Goal: Information Seeking & Learning: Learn about a topic

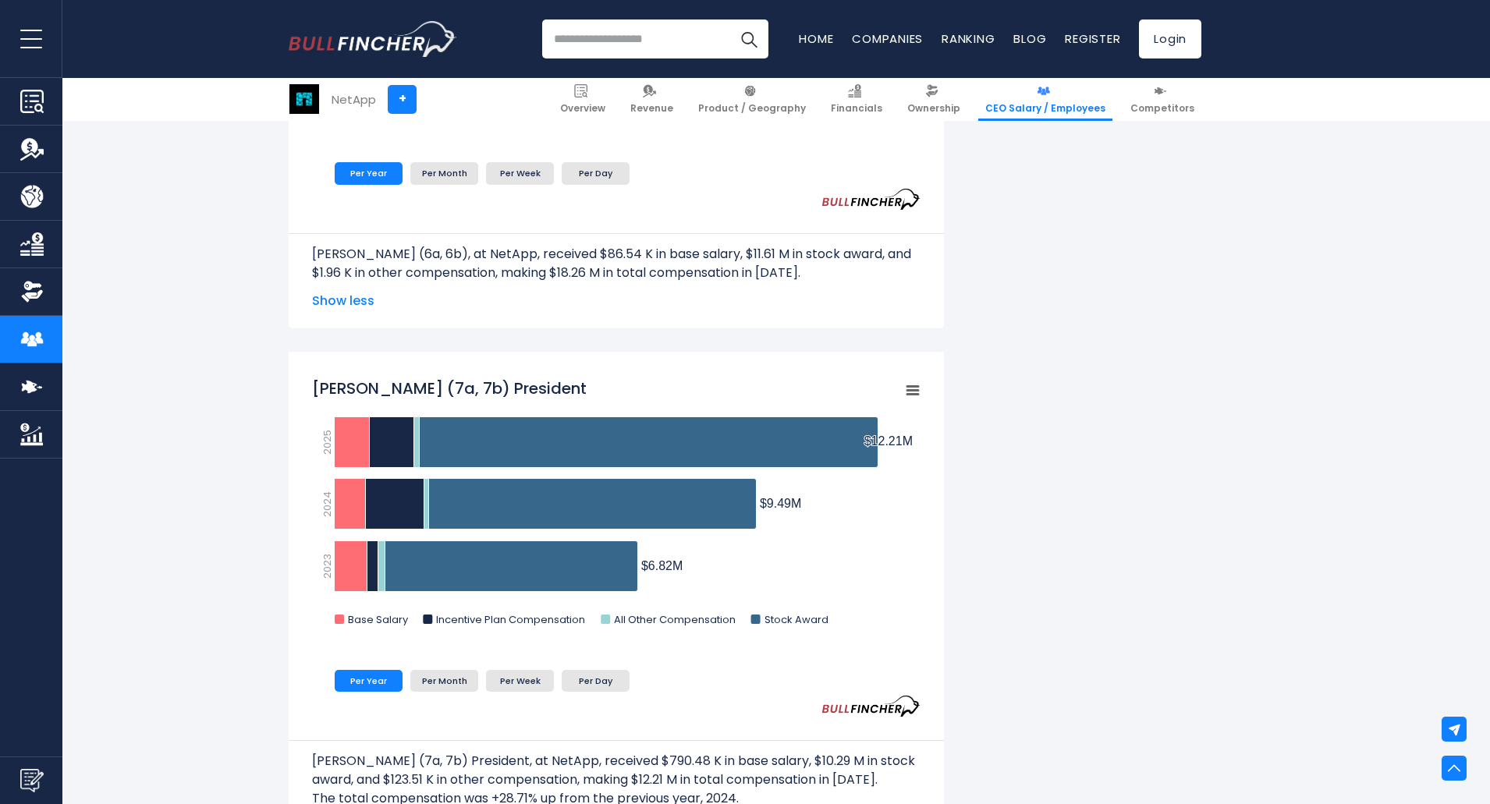
scroll to position [1248, 0]
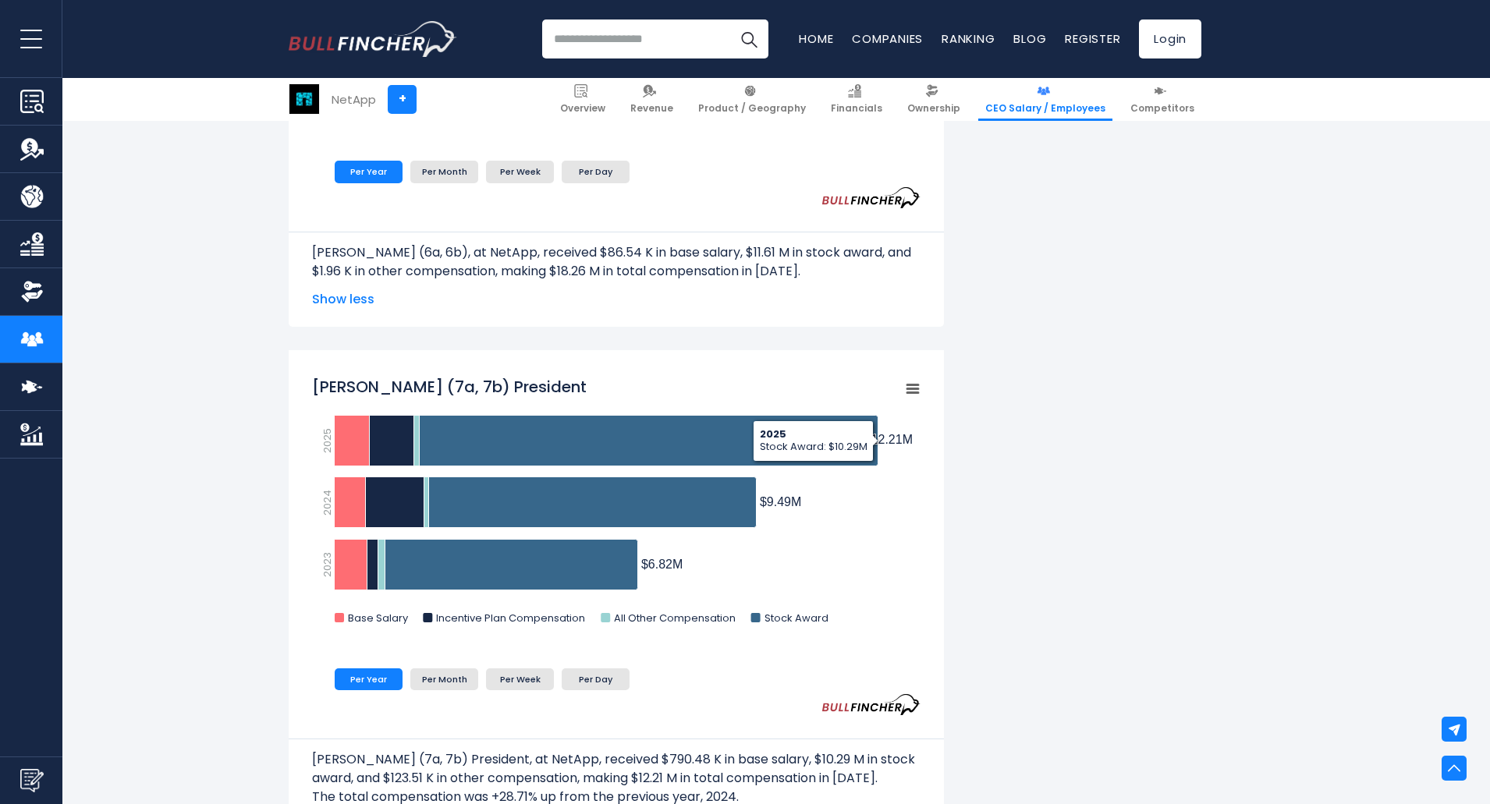
click at [581, 775] on p "[PERSON_NAME] (7a, 7b) President, at NetApp, received $790.48 K in base salary,…" at bounding box center [616, 769] width 609 height 37
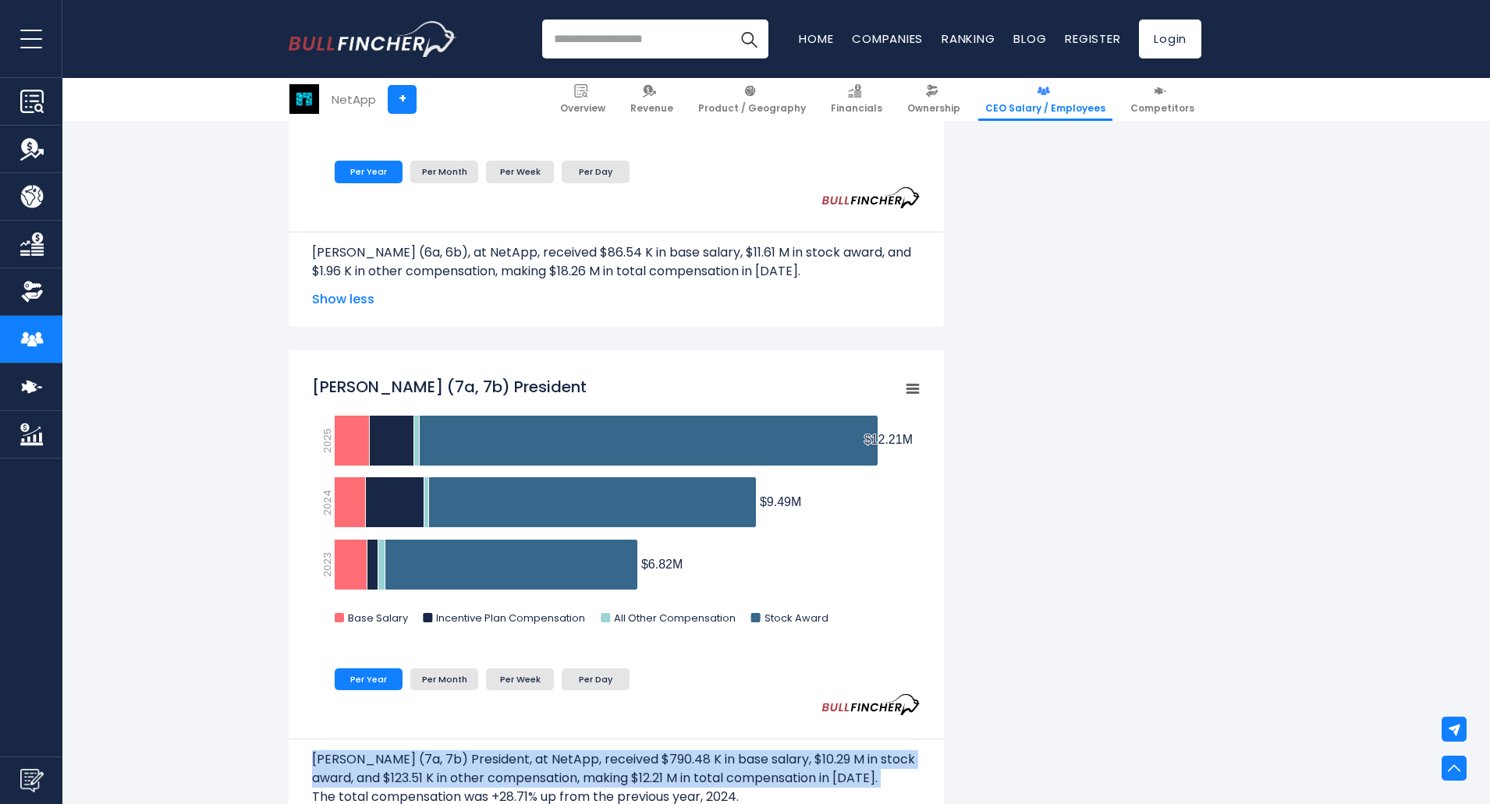
click at [581, 775] on p "[PERSON_NAME] (7a, 7b) President, at NetApp, received $790.48 K in base salary,…" at bounding box center [616, 769] width 609 height 37
click at [599, 775] on p "Cesar Cernuda (7a, 7b) President, at NetApp, received $790.48 K in base salary,…" at bounding box center [616, 769] width 609 height 37
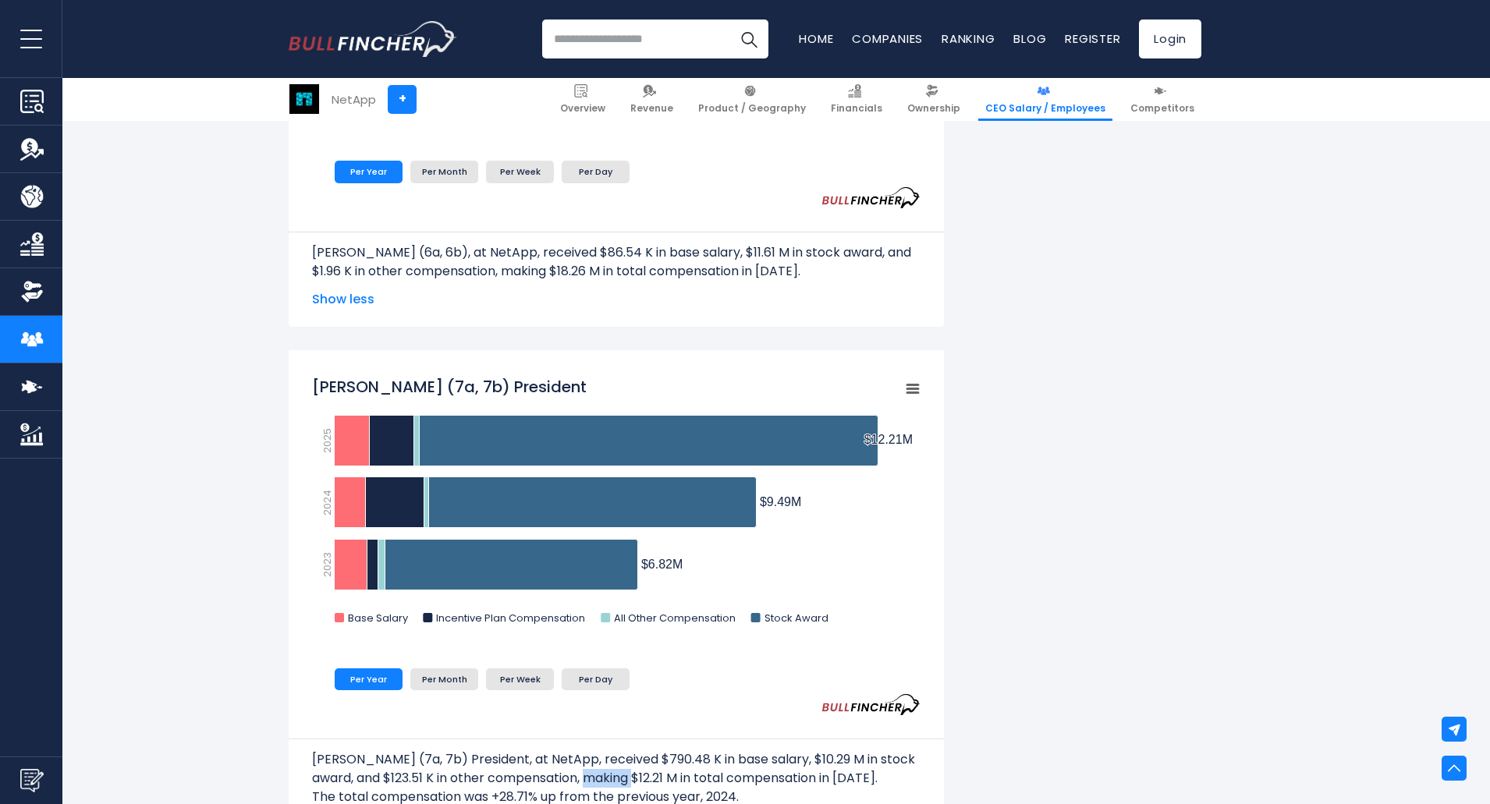
click at [599, 775] on p "Cesar Cernuda (7a, 7b) President, at NetApp, received $790.48 K in base salary,…" at bounding box center [616, 769] width 609 height 37
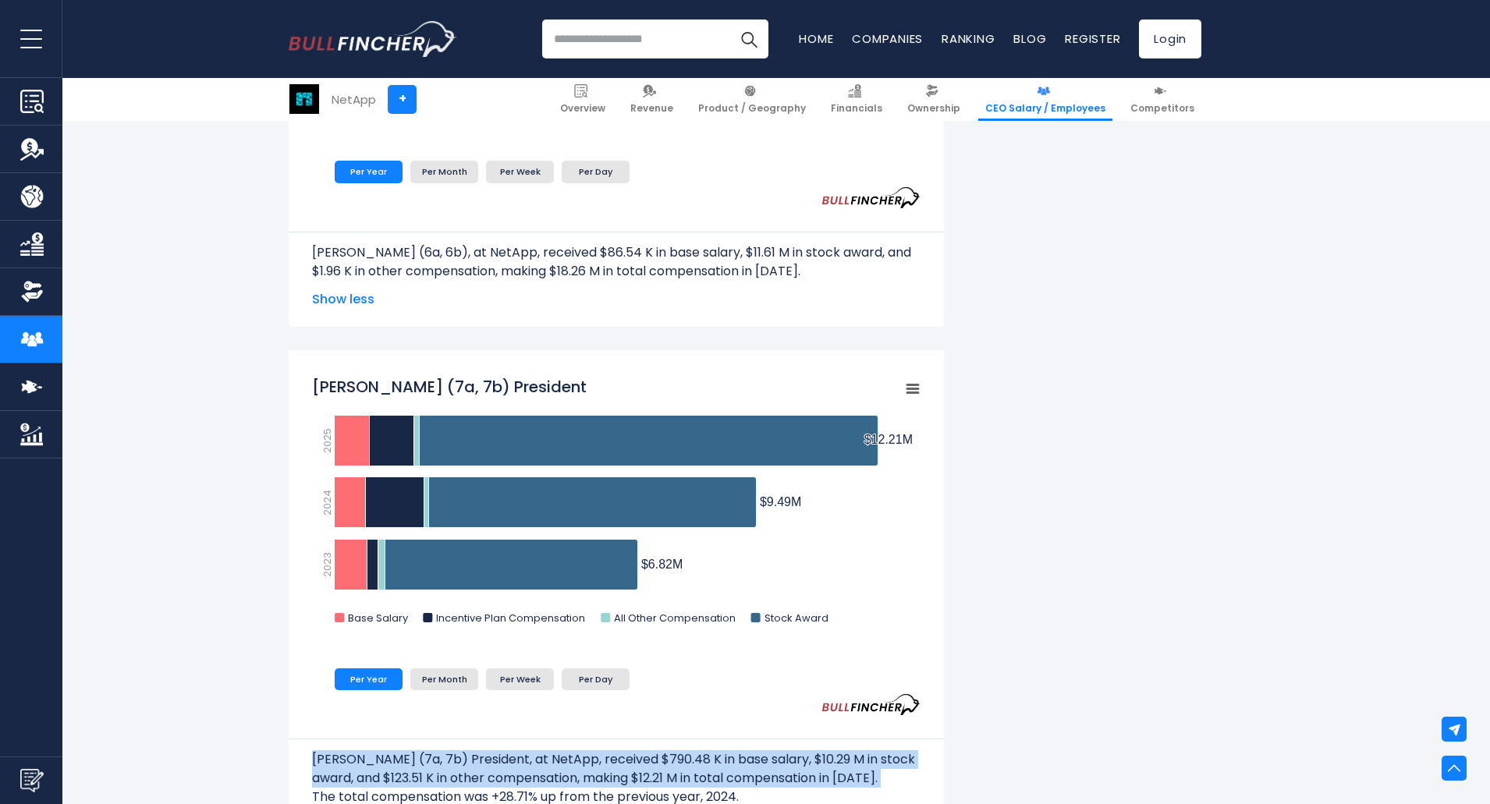
click at [599, 775] on p "Cesar Cernuda (7a, 7b) President, at NetApp, received $790.48 K in base salary,…" at bounding box center [616, 769] width 609 height 37
click at [585, 753] on p "Cesar Cernuda (7a, 7b) President, at NetApp, received $790.48 K in base salary,…" at bounding box center [616, 769] width 609 height 37
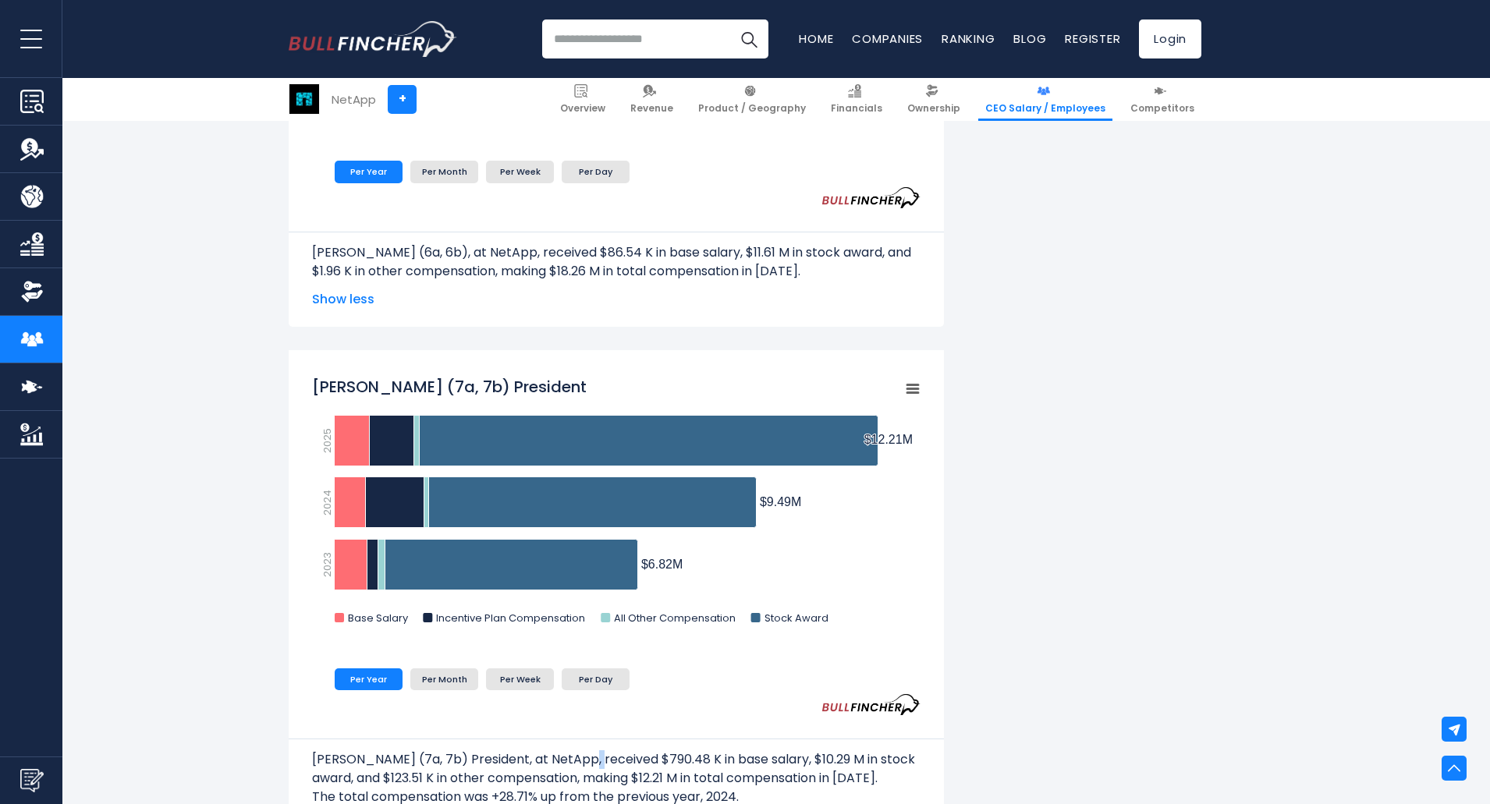
click at [585, 753] on p "Cesar Cernuda (7a, 7b) President, at NetApp, received $790.48 K in base salary,…" at bounding box center [616, 769] width 609 height 37
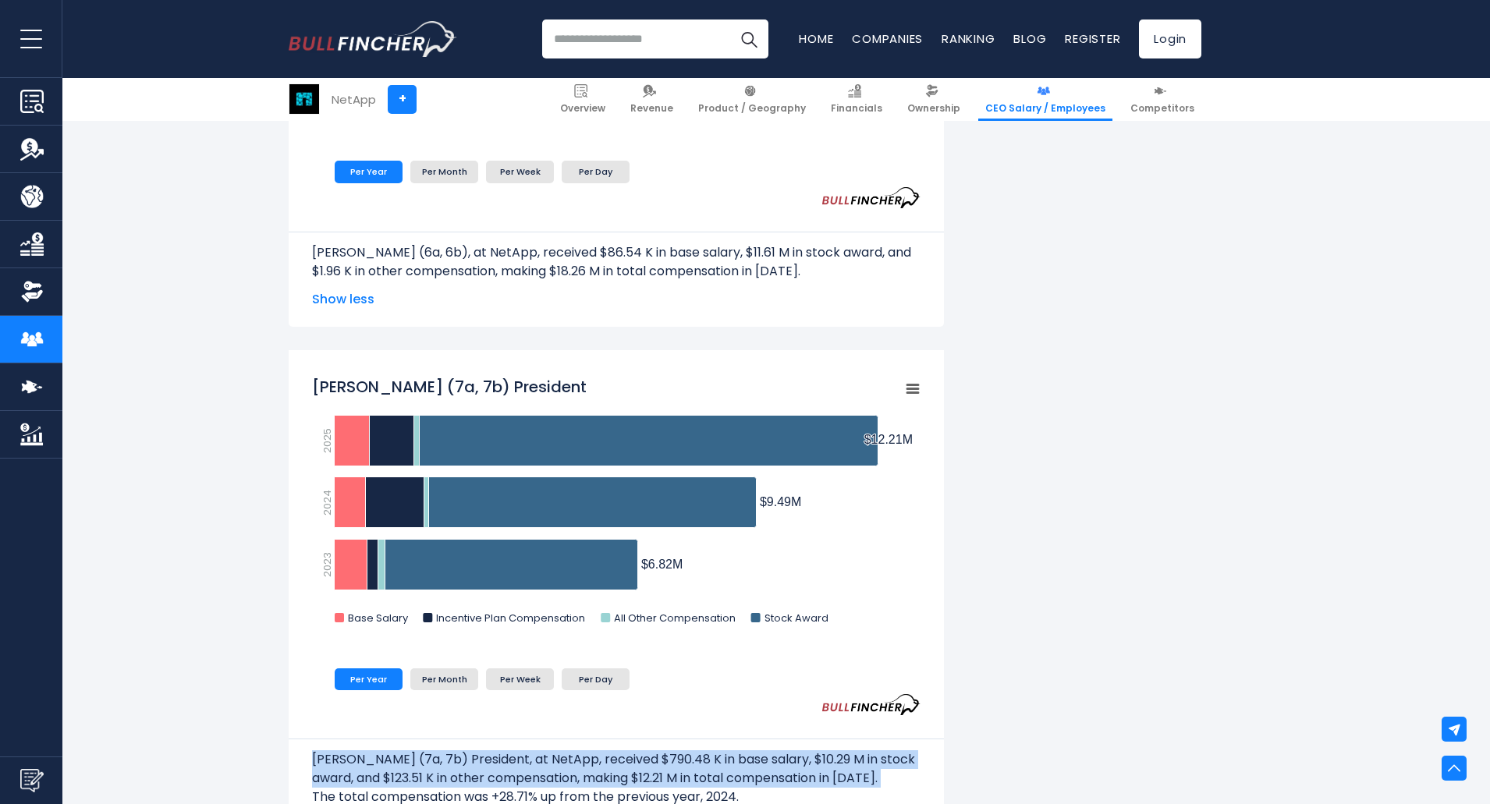
click at [585, 753] on p "Cesar Cernuda (7a, 7b) President, at NetApp, received $790.48 K in base salary,…" at bounding box center [616, 769] width 609 height 37
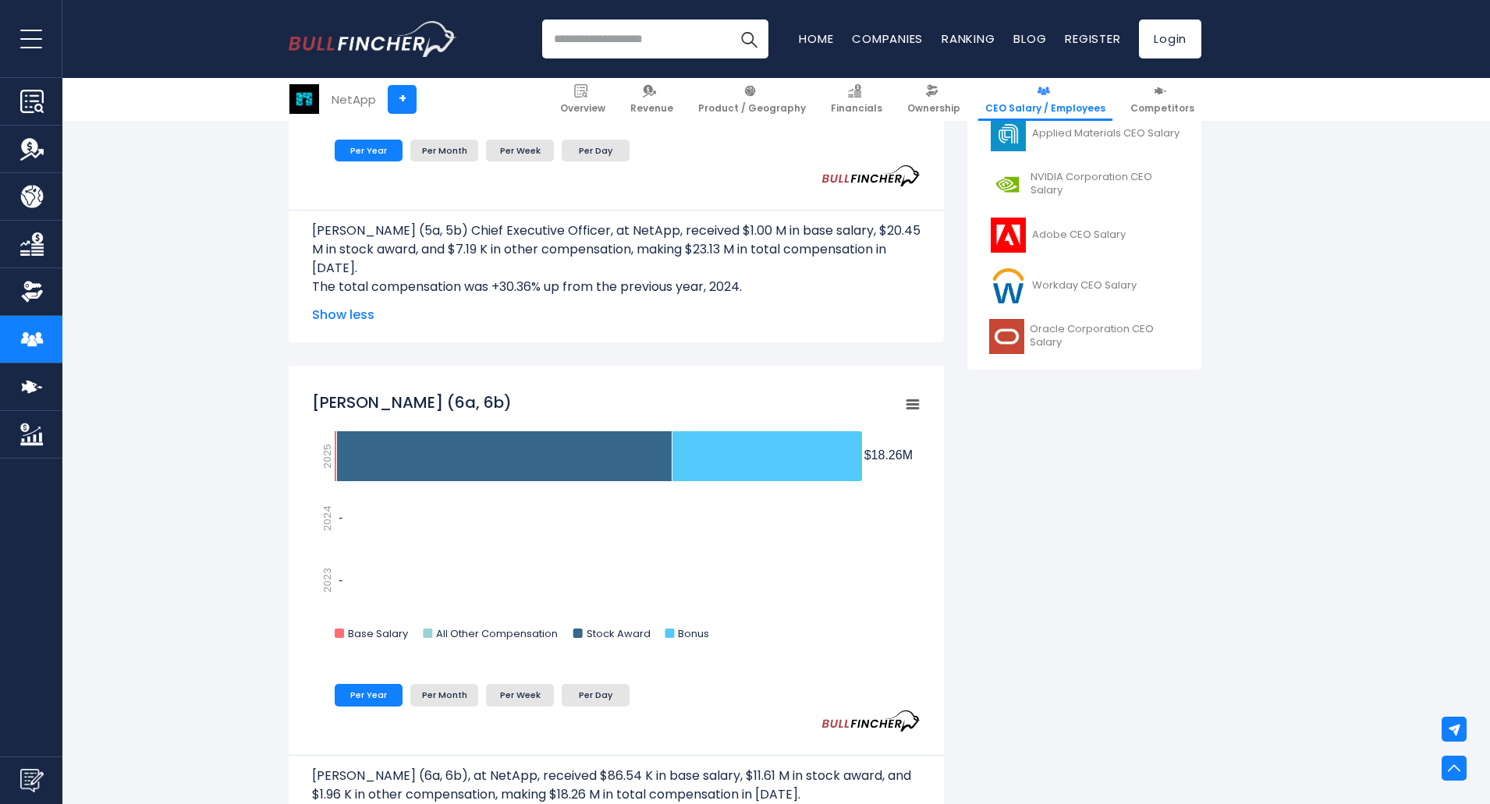
scroll to position [702, 0]
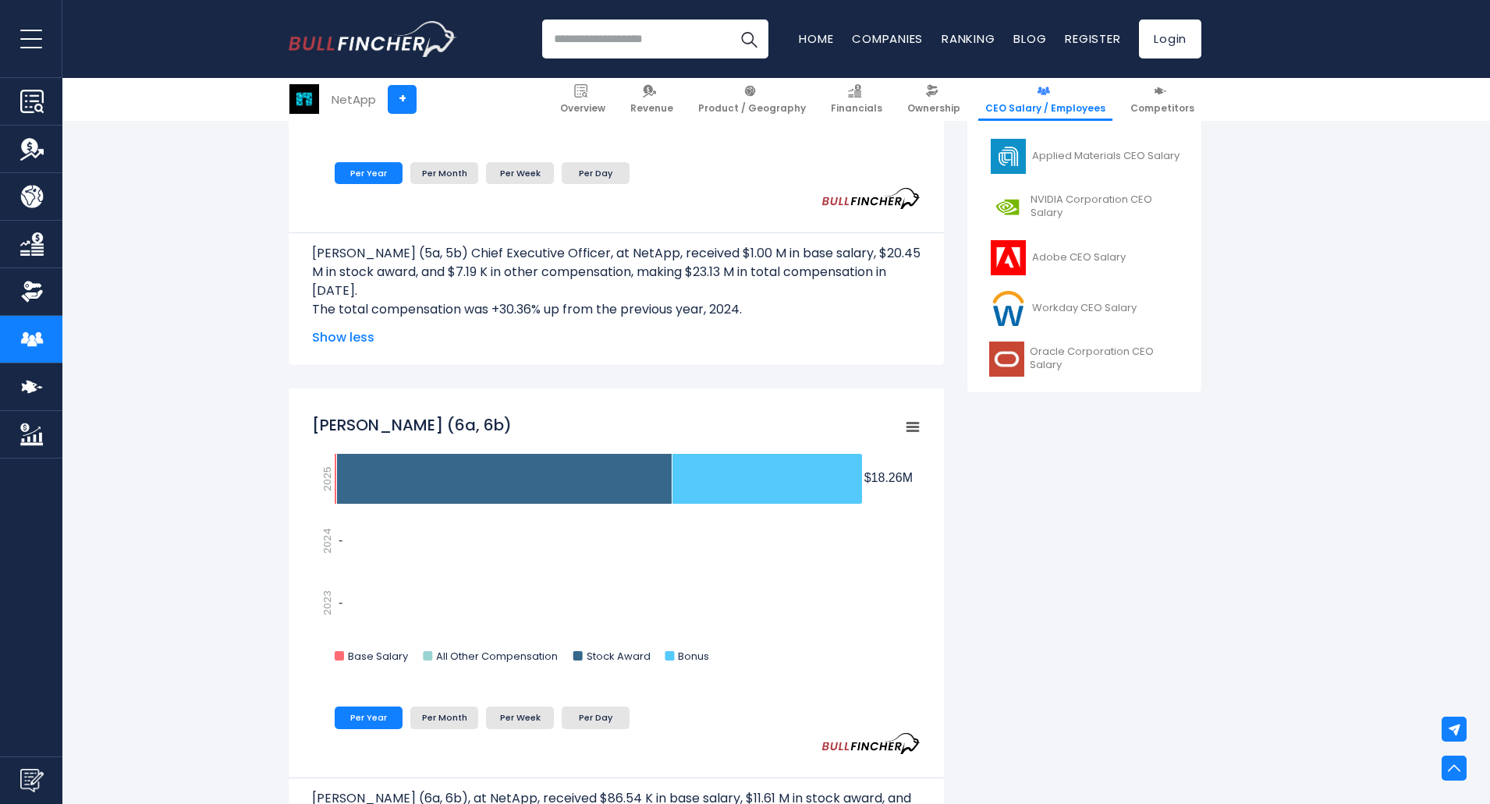
drag, startPoint x: 240, startPoint y: 492, endPoint x: 232, endPoint y: 499, distance: 10.0
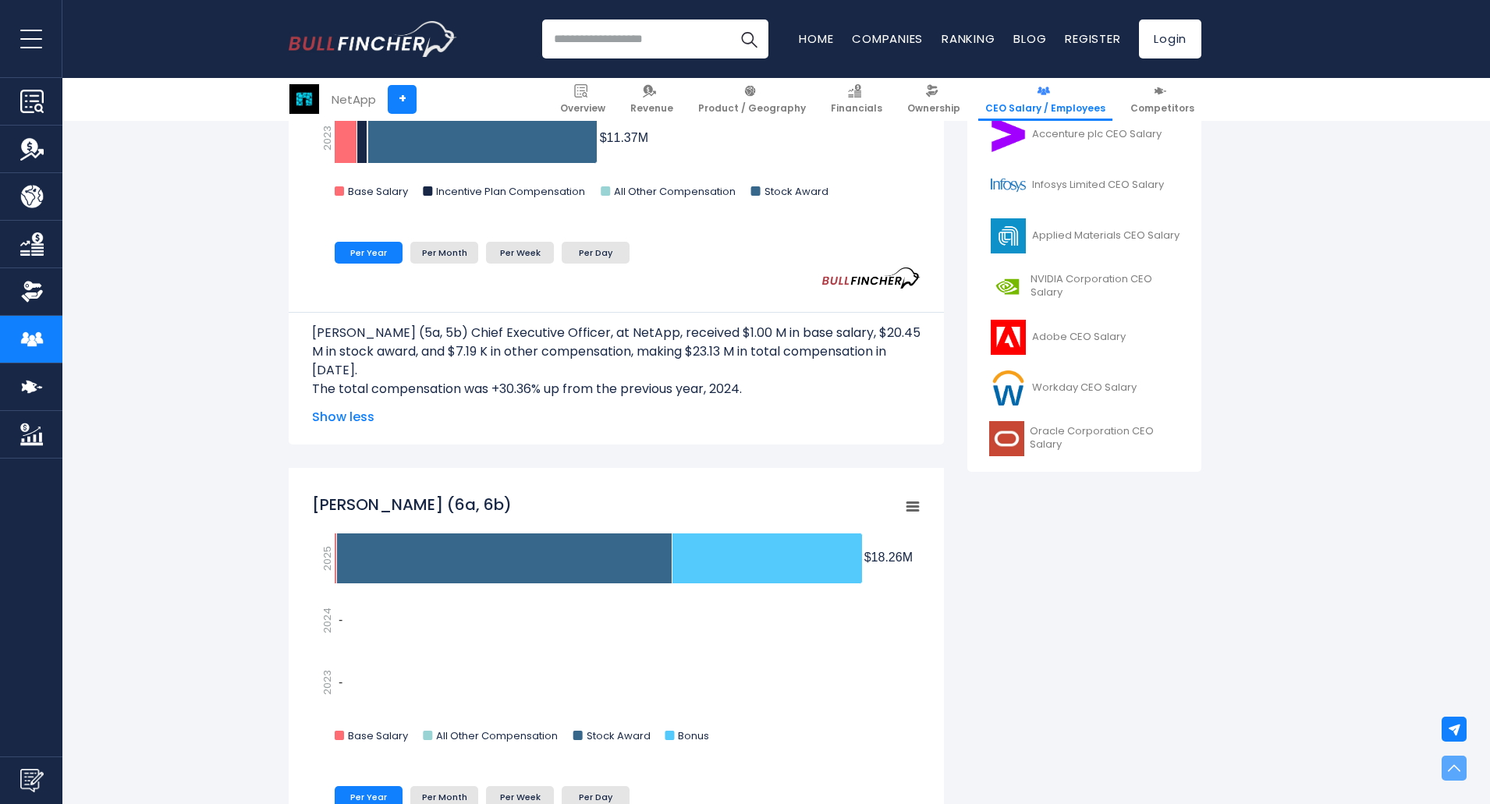
scroll to position [624, 0]
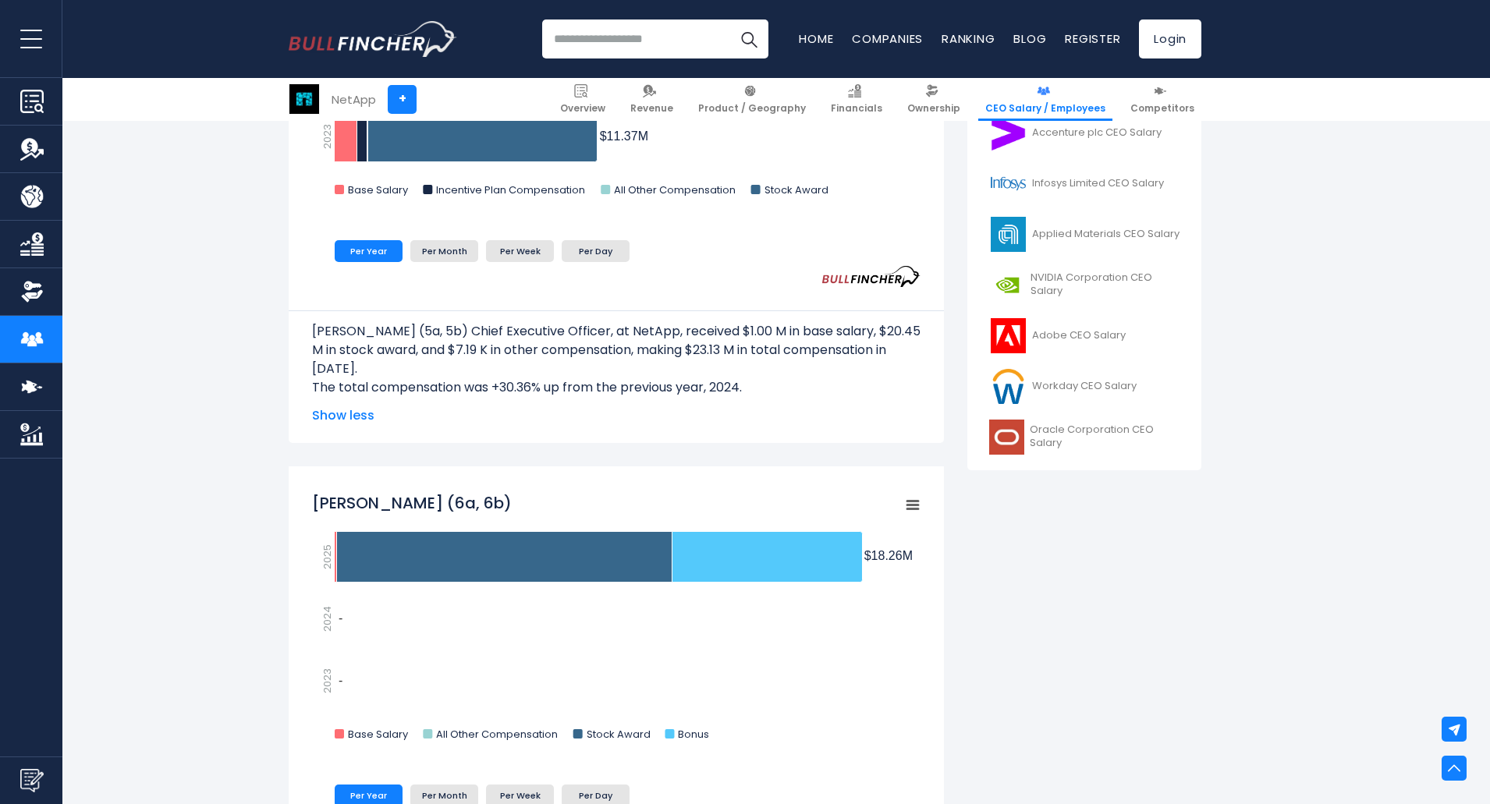
drag, startPoint x: 308, startPoint y: 499, endPoint x: 428, endPoint y: 498, distance: 120.2
click at [442, 502] on div "Wissam Jabre (6a, 6b) Created with Highcharts 12.1.2 Chart context menu Wissam …" at bounding box center [616, 709] width 655 height 484
click at [415, 498] on tspan "Wissam Jabre (6a, 6b)" at bounding box center [412, 503] width 200 height 22
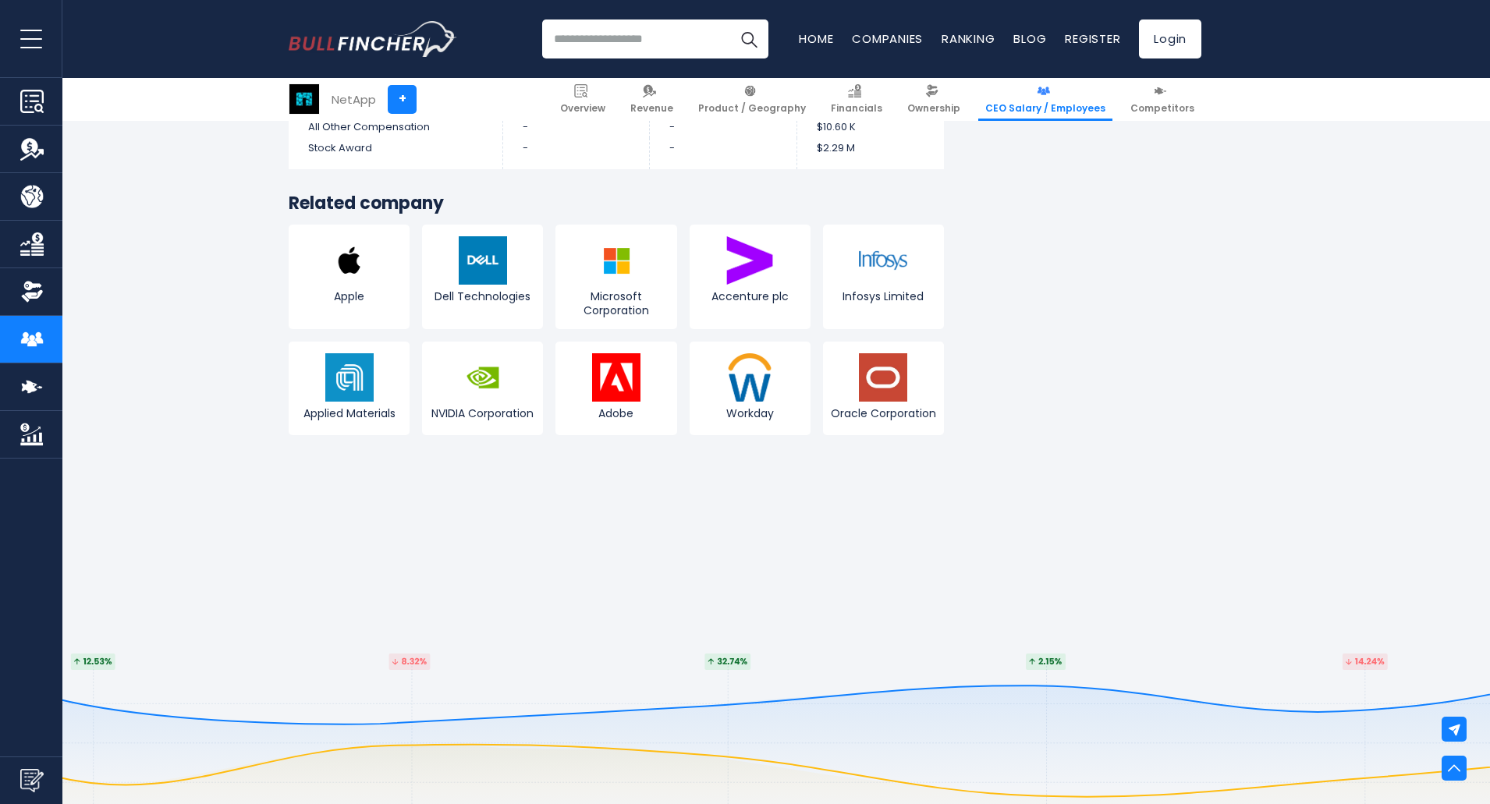
scroll to position [5227, 0]
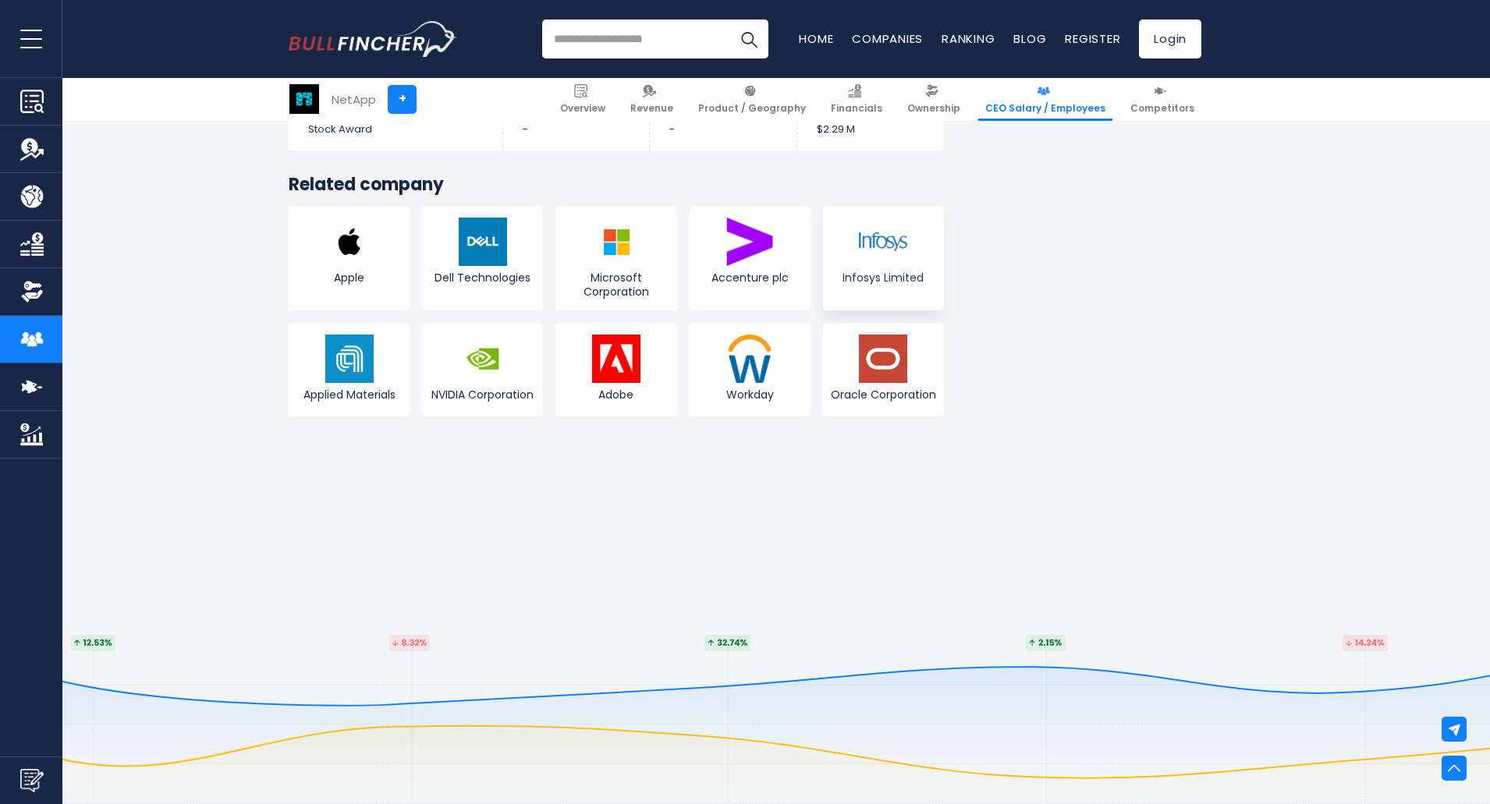
click at [887, 266] on img at bounding box center [883, 242] width 48 height 48
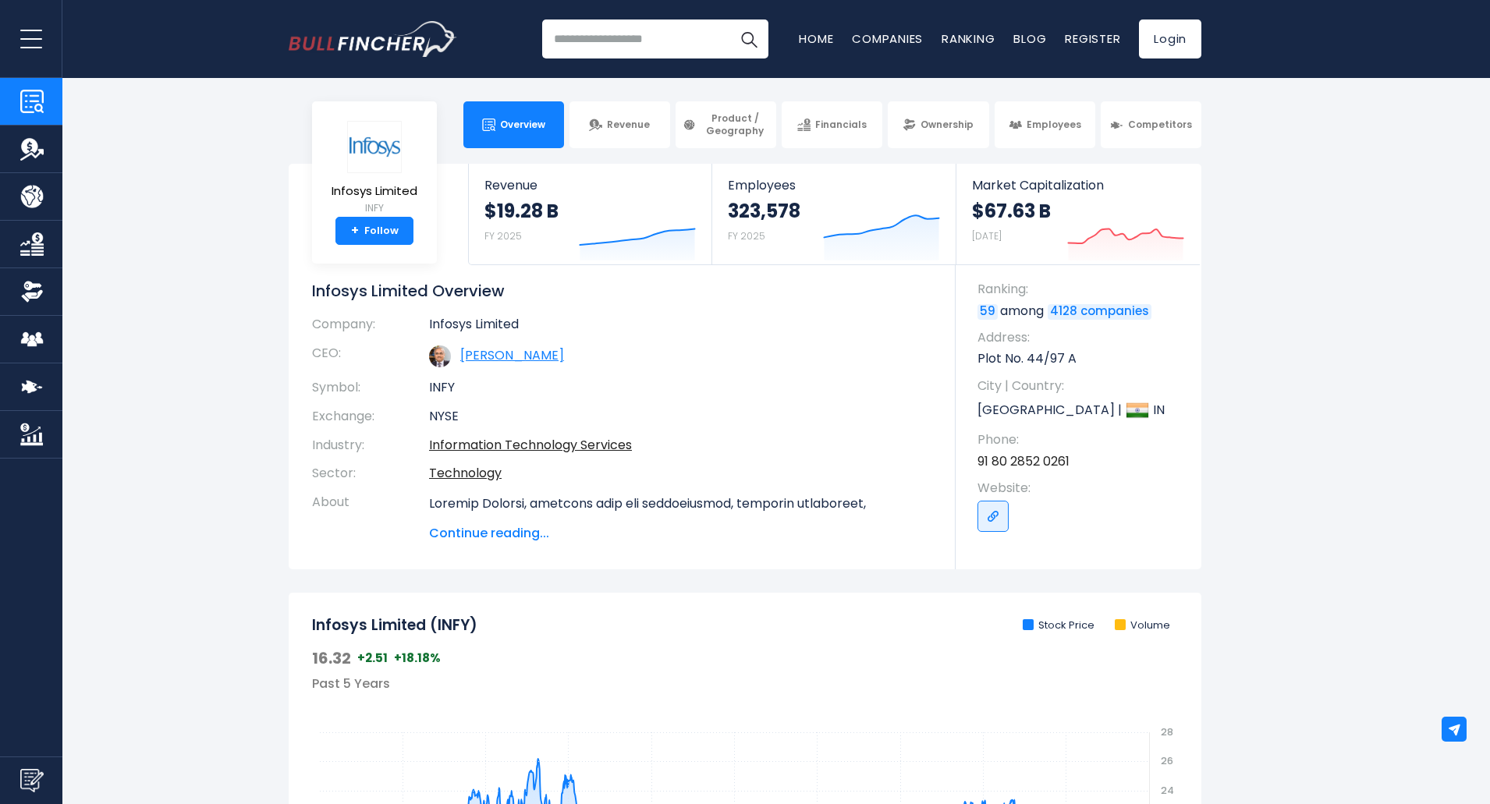
click at [490, 360] on link "Salil Satish Parekh" at bounding box center [512, 355] width 104 height 18
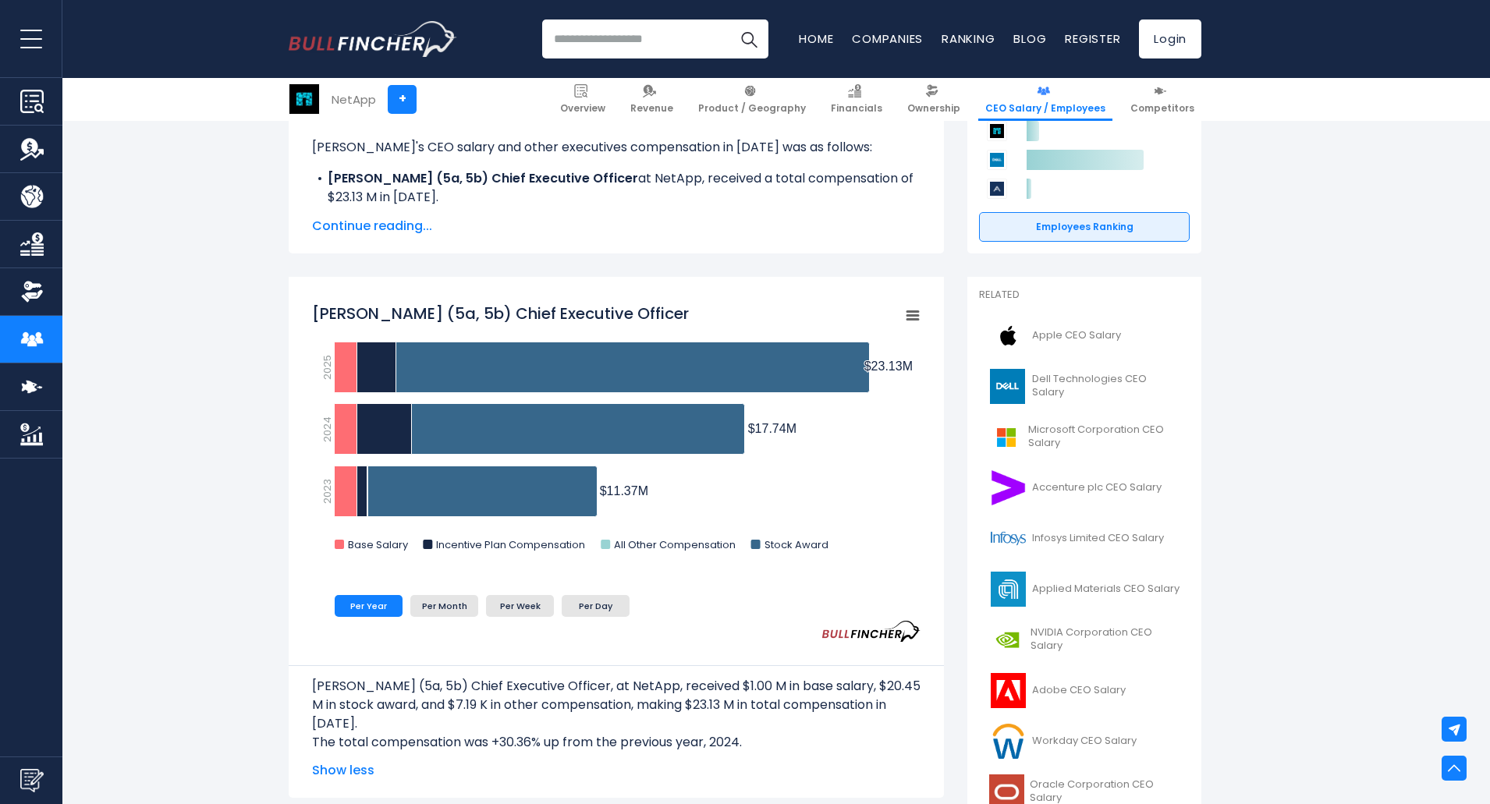
scroll to position [156, 0]
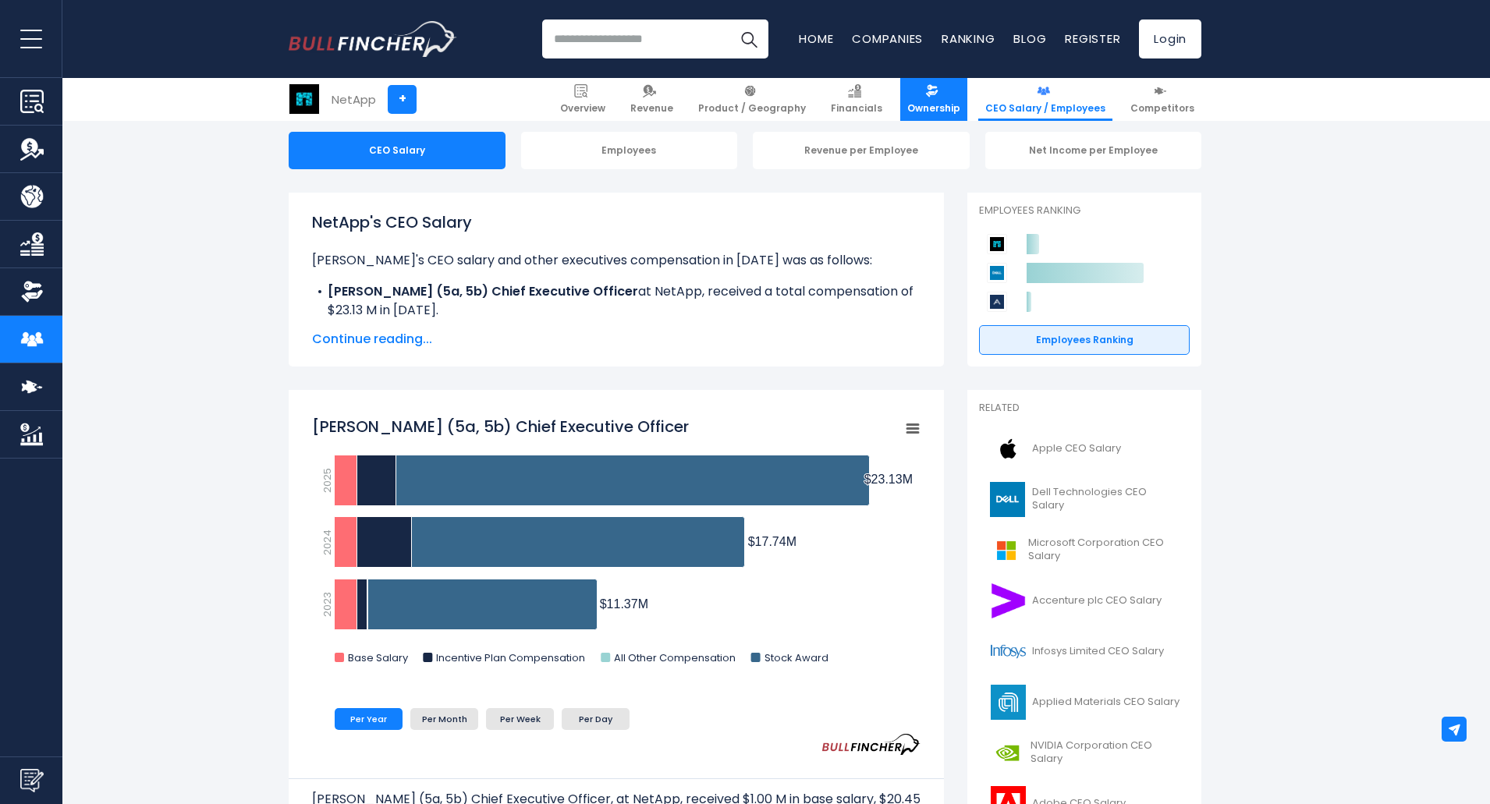
click at [938, 90] on img at bounding box center [931, 90] width 13 height 13
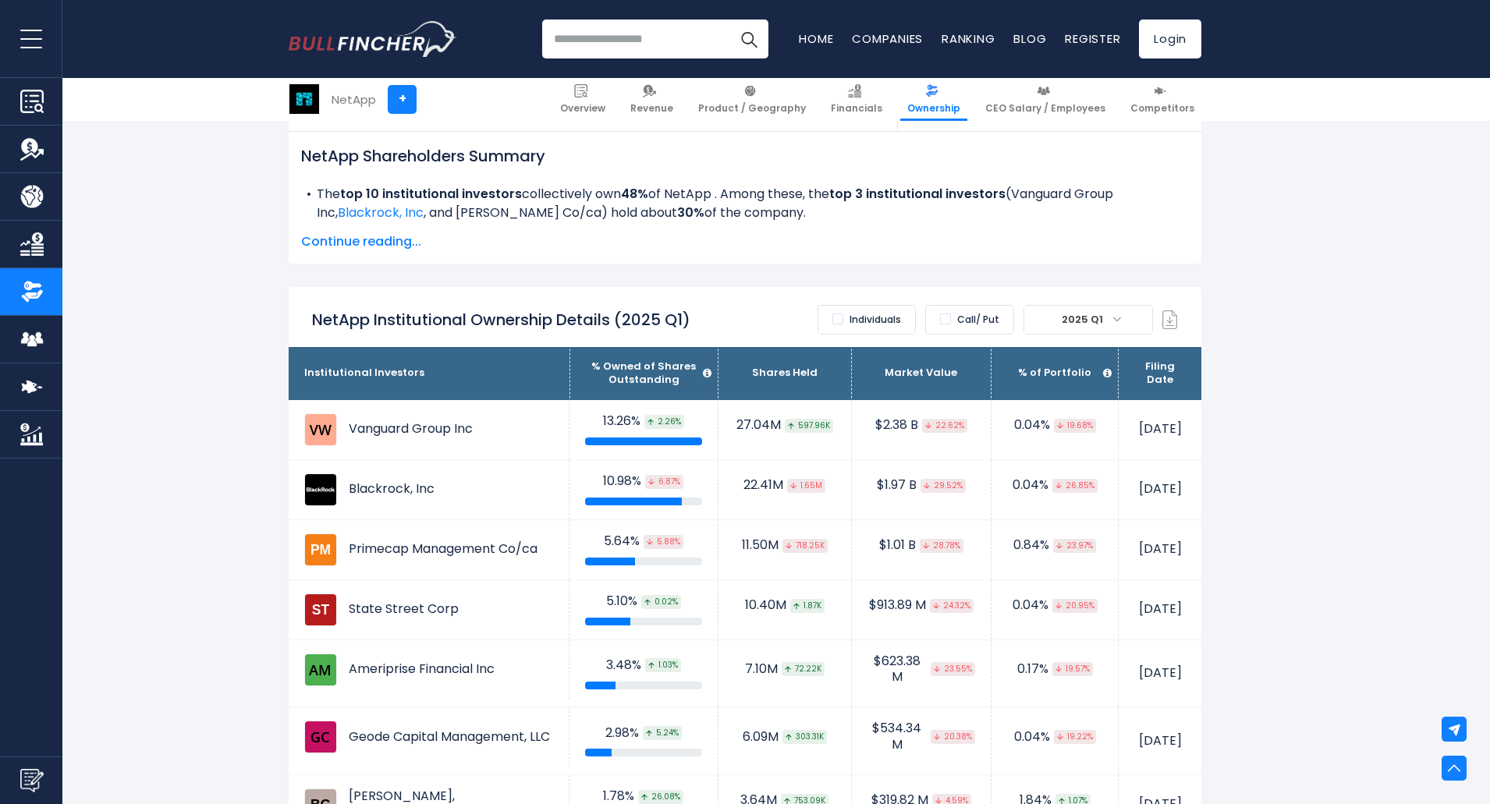
scroll to position [780, 0]
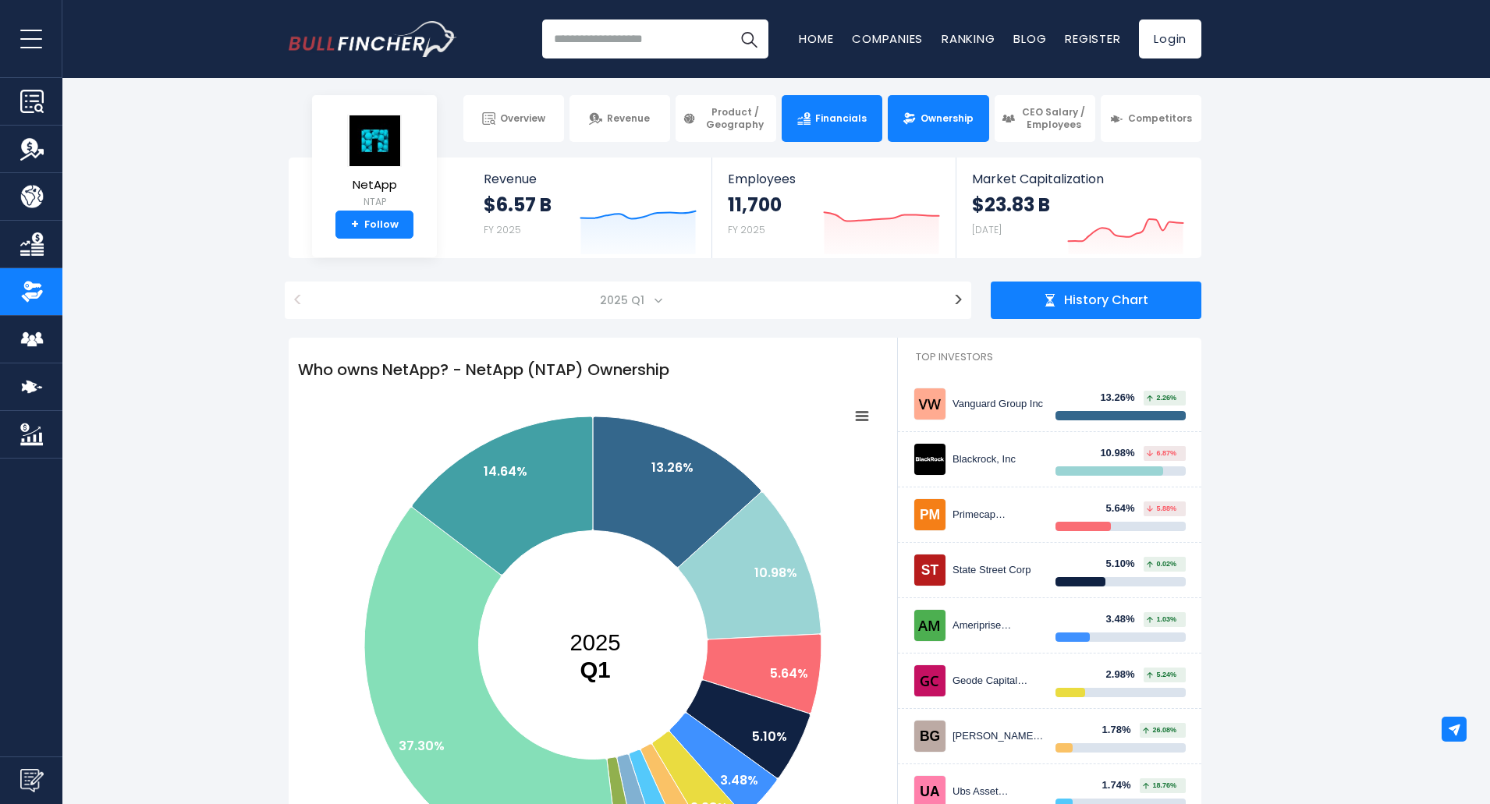
scroll to position [0, 0]
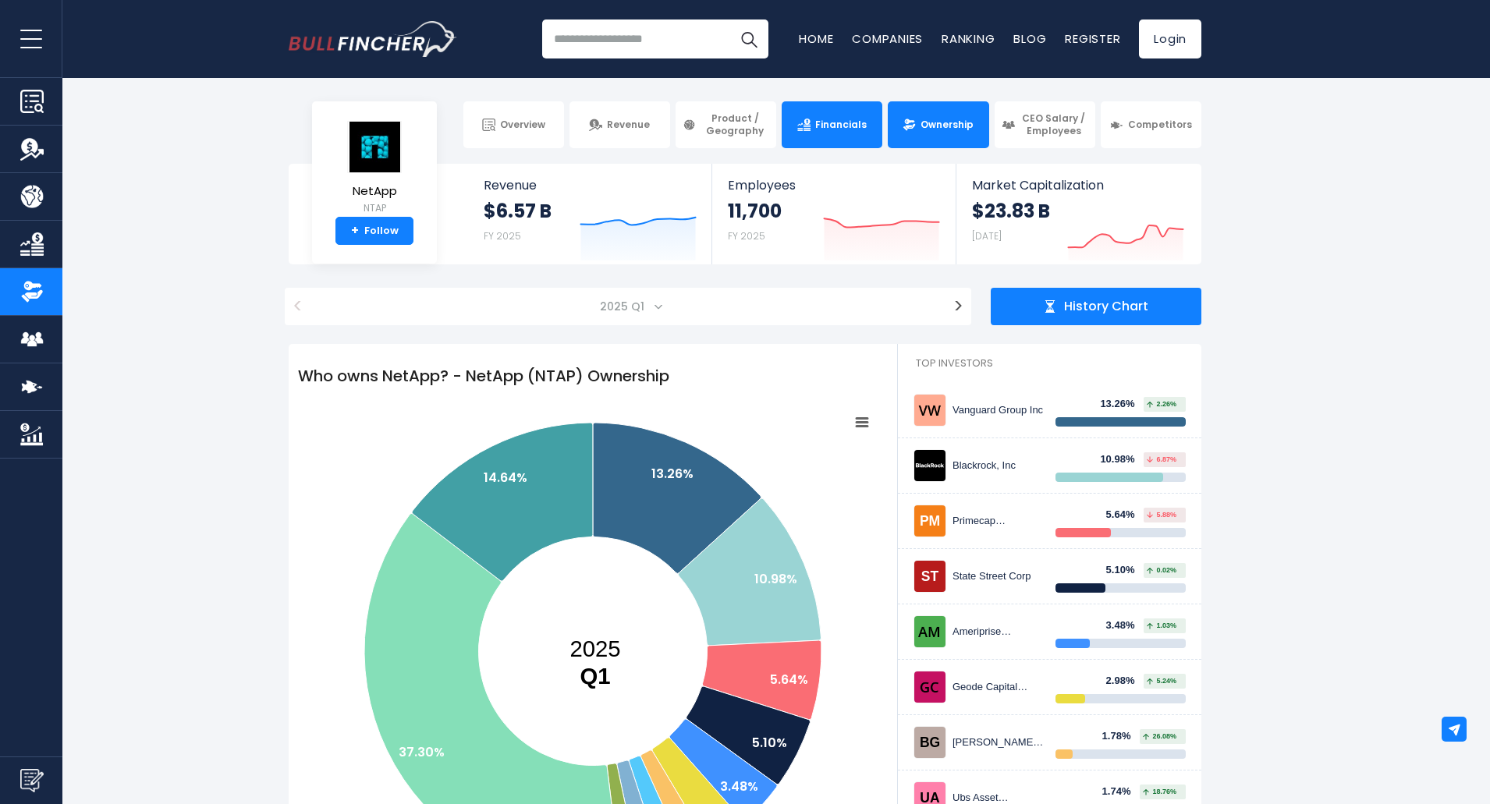
click at [826, 132] on link "Financials" at bounding box center [832, 124] width 101 height 47
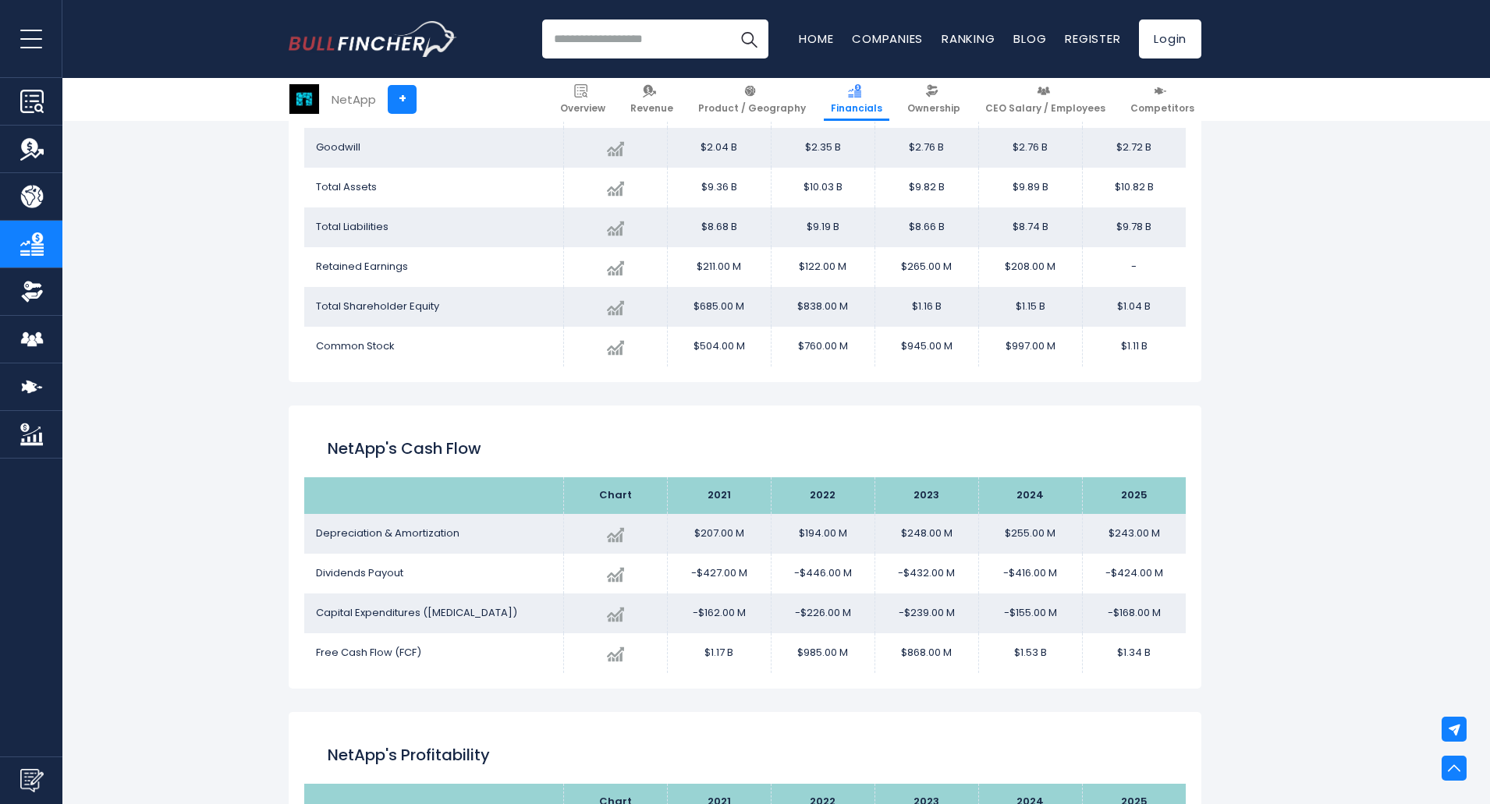
scroll to position [2249, 0]
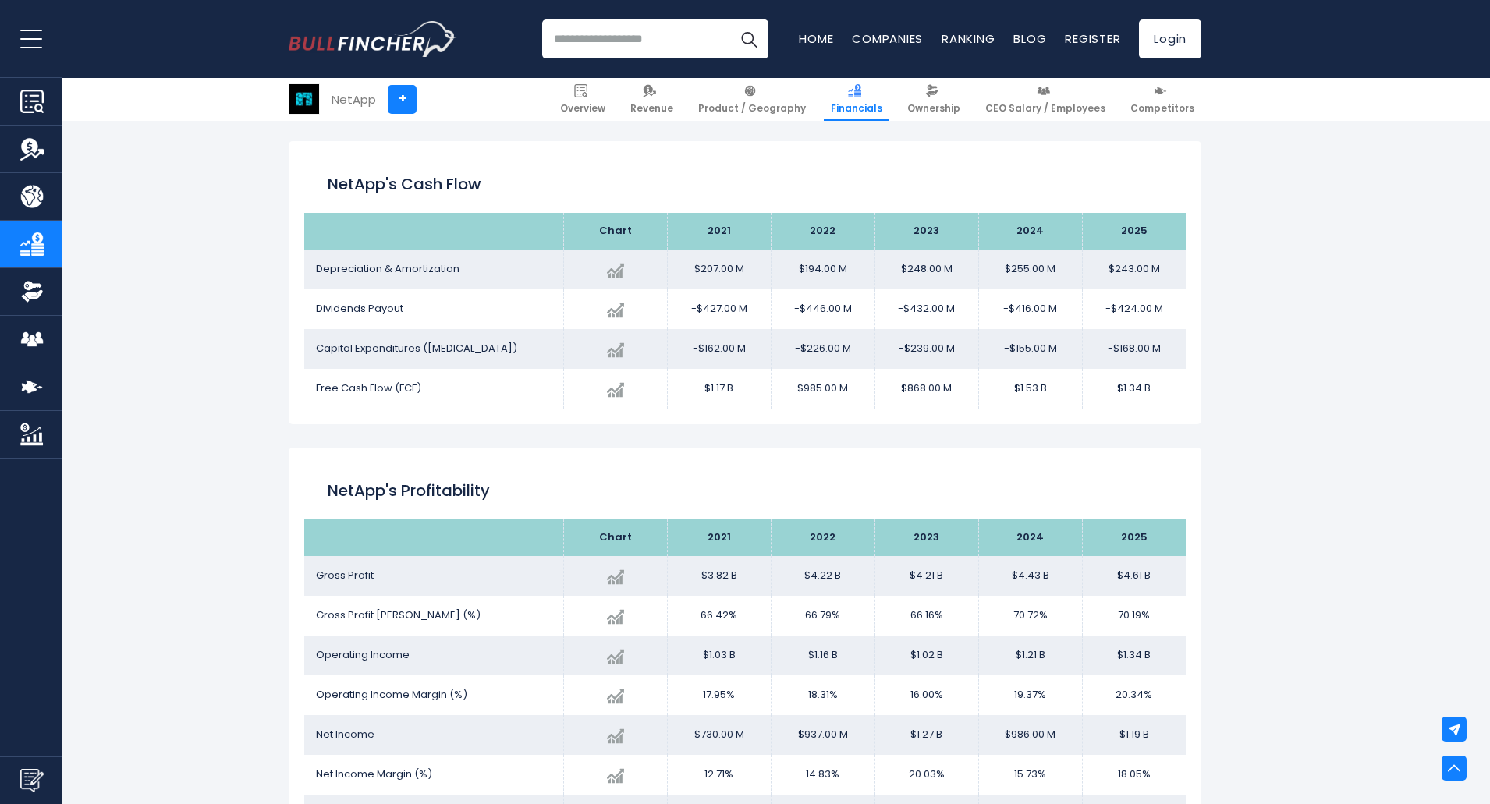
click at [257, 449] on div "NetApp + NetApp + Overview Revenue Product / Geography Financials Ownership" at bounding box center [745, 125] width 1490 height 4420
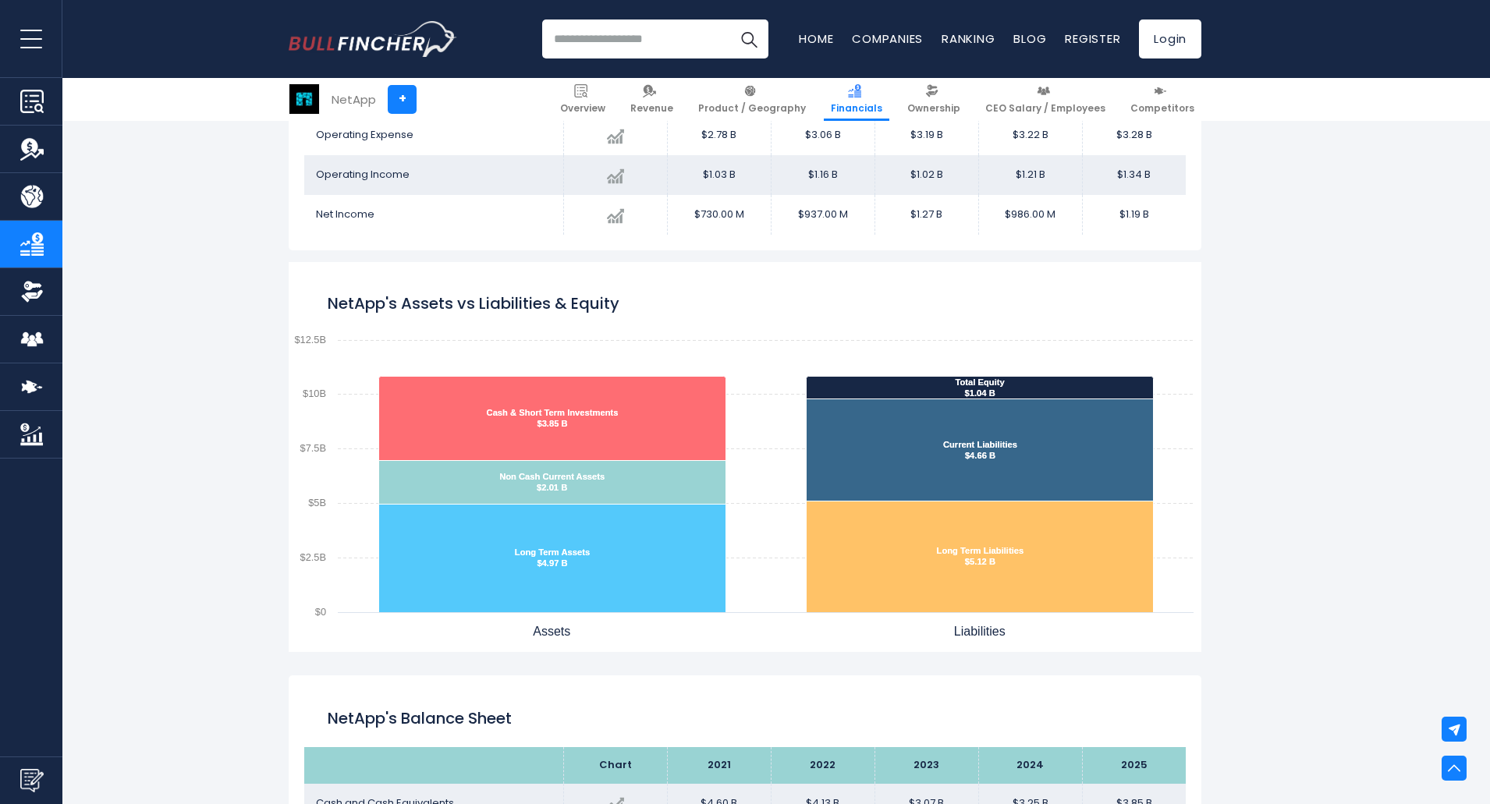
scroll to position [1079, 0]
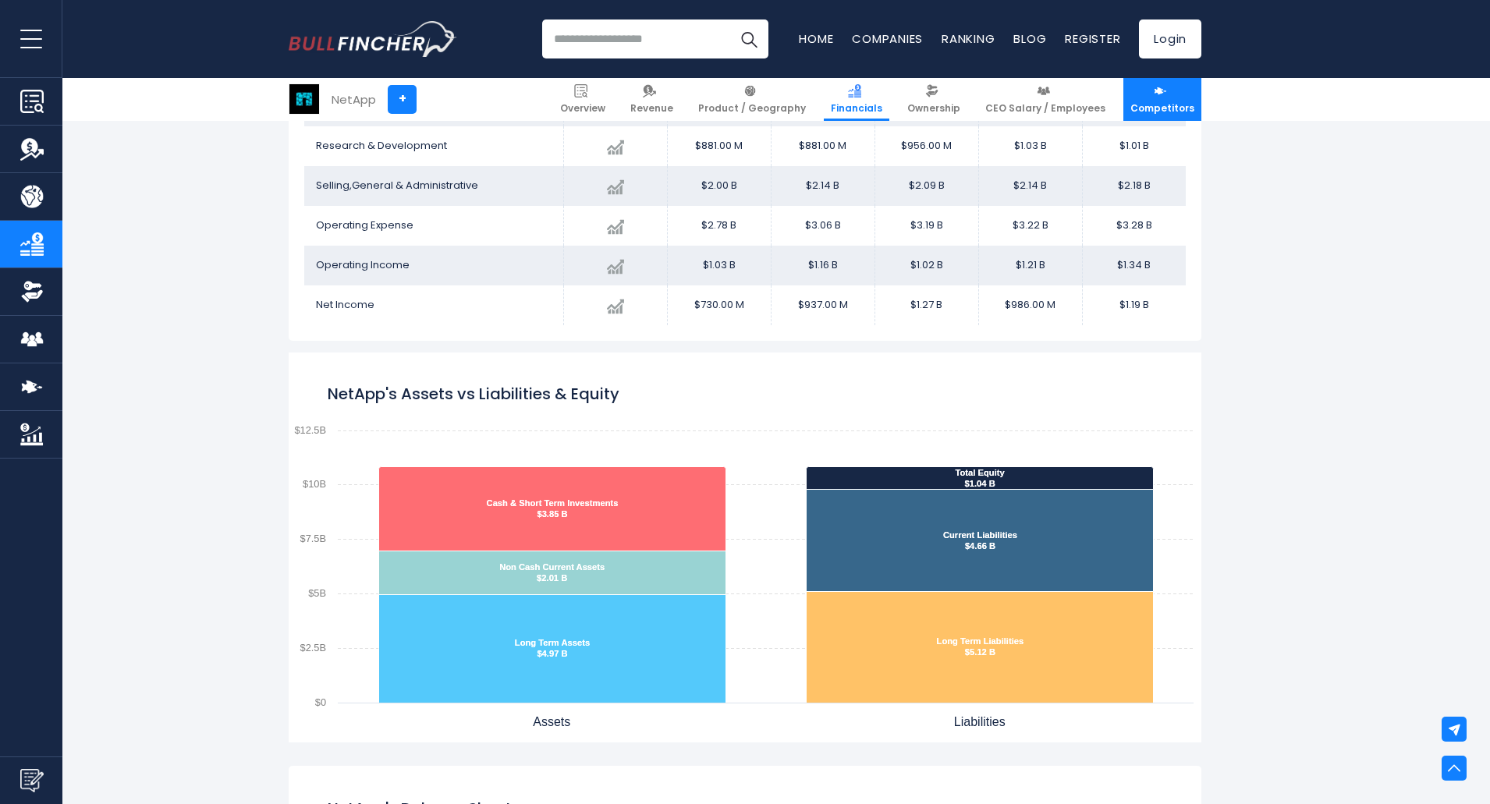
click at [1164, 104] on span "Competitors" at bounding box center [1162, 108] width 64 height 12
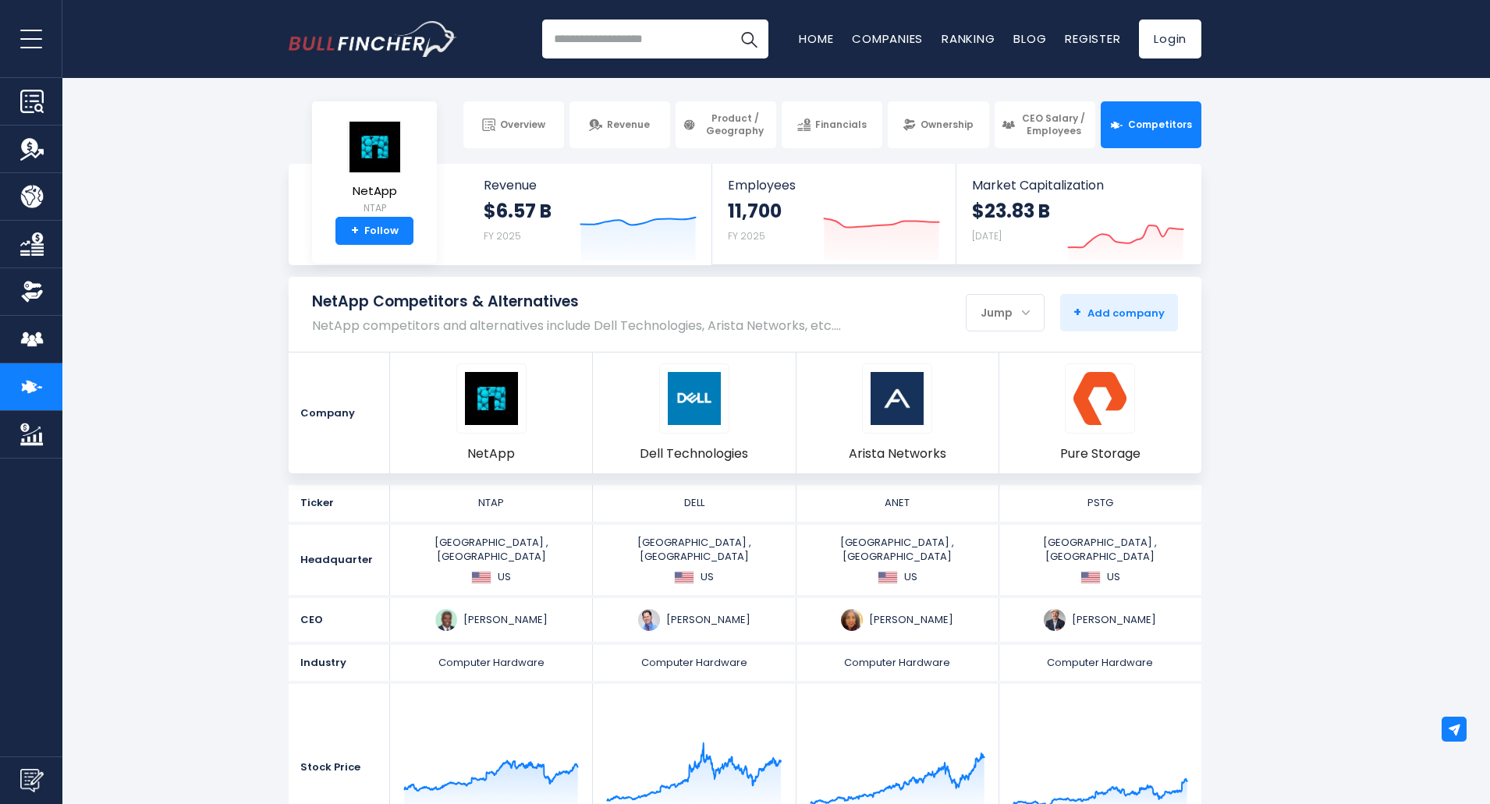
click at [597, 34] on input "search" at bounding box center [655, 39] width 226 height 39
click at [670, 44] on input "**********" at bounding box center [655, 39] width 226 height 39
drag, startPoint x: 675, startPoint y: 41, endPoint x: 527, endPoint y: 35, distance: 148.3
click at [527, 35] on div "**********" at bounding box center [745, 39] width 913 height 78
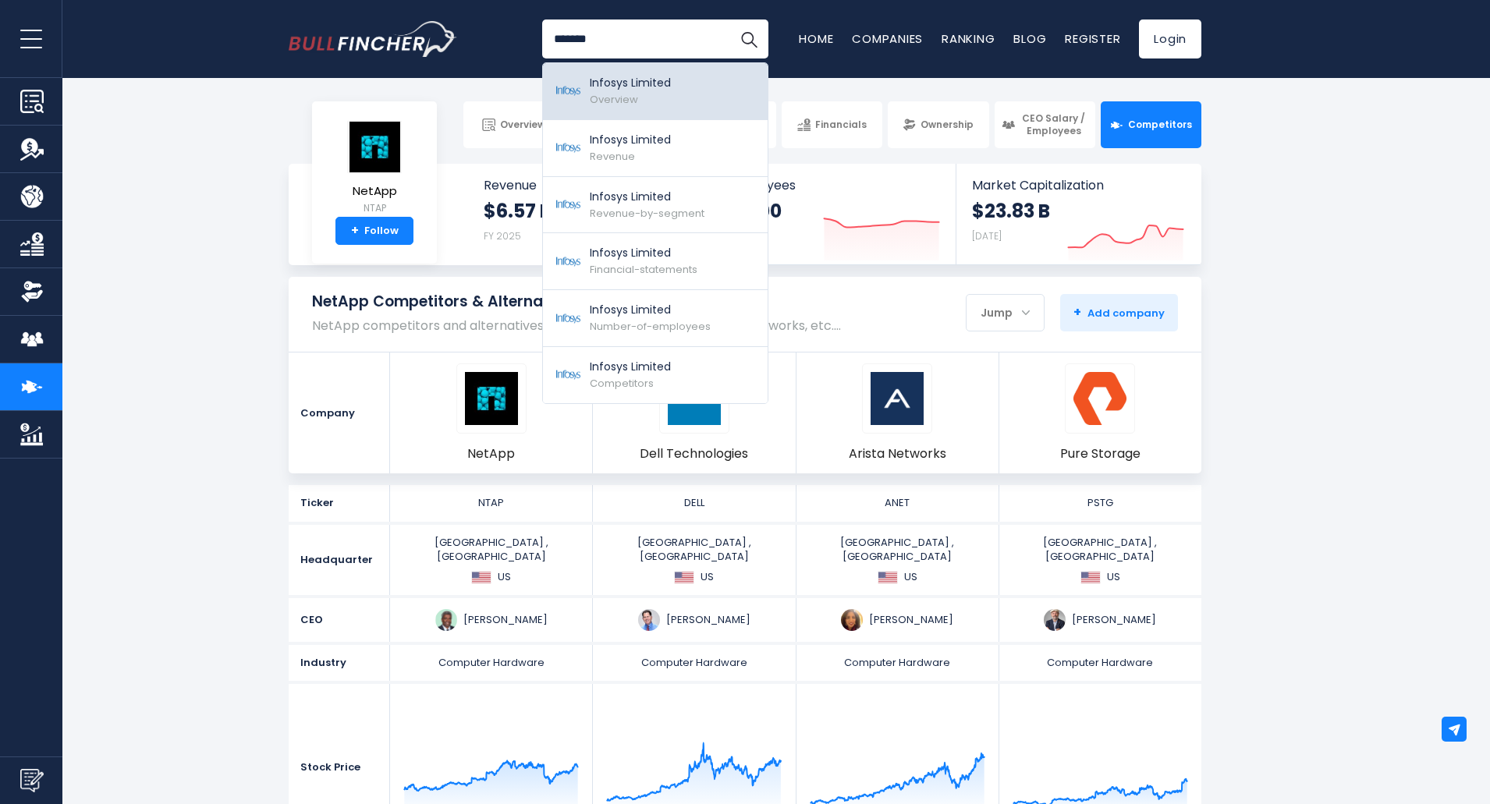
type input "*******"
click at [676, 85] on link "Infosys Limited Overview" at bounding box center [655, 91] width 225 height 57
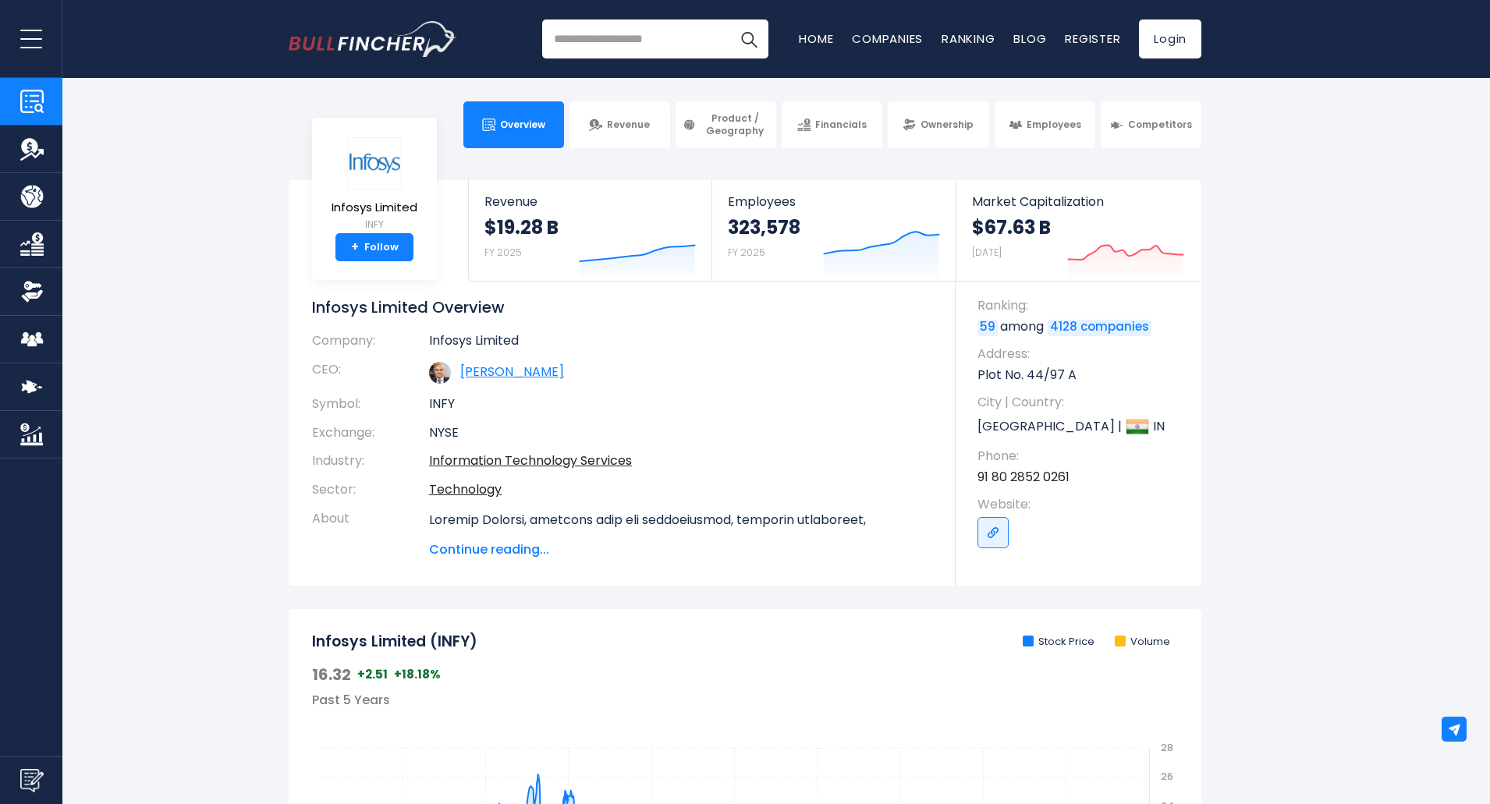
click at [490, 371] on link "[PERSON_NAME]" at bounding box center [512, 372] width 104 height 18
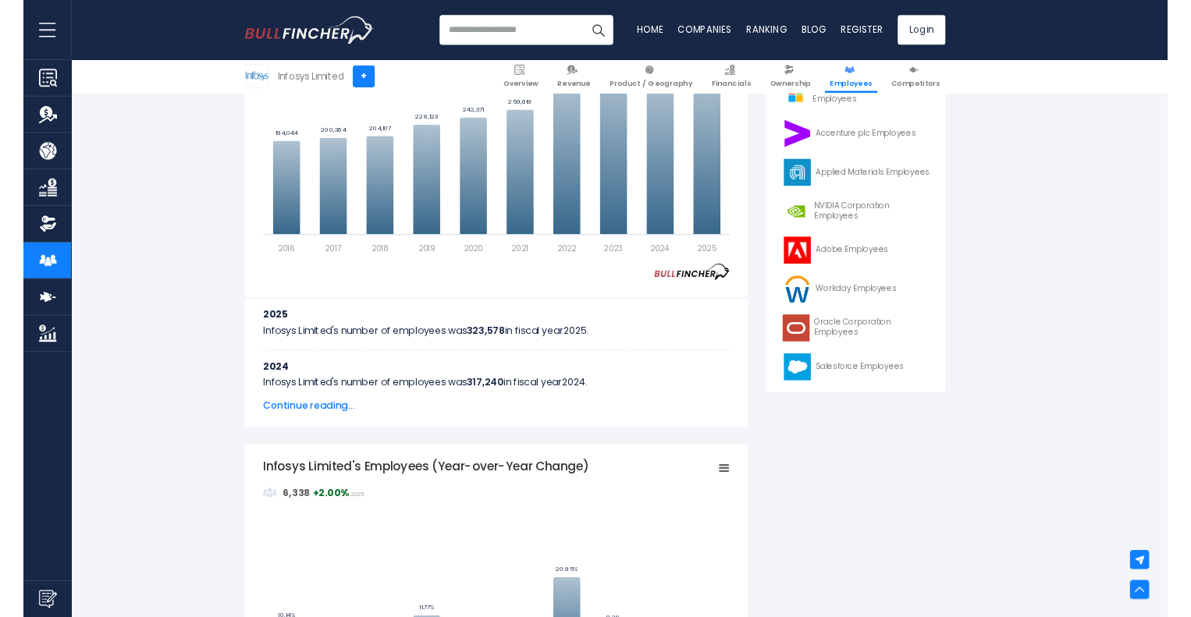
scroll to position [468, 0]
